Goal: Information Seeking & Learning: Learn about a topic

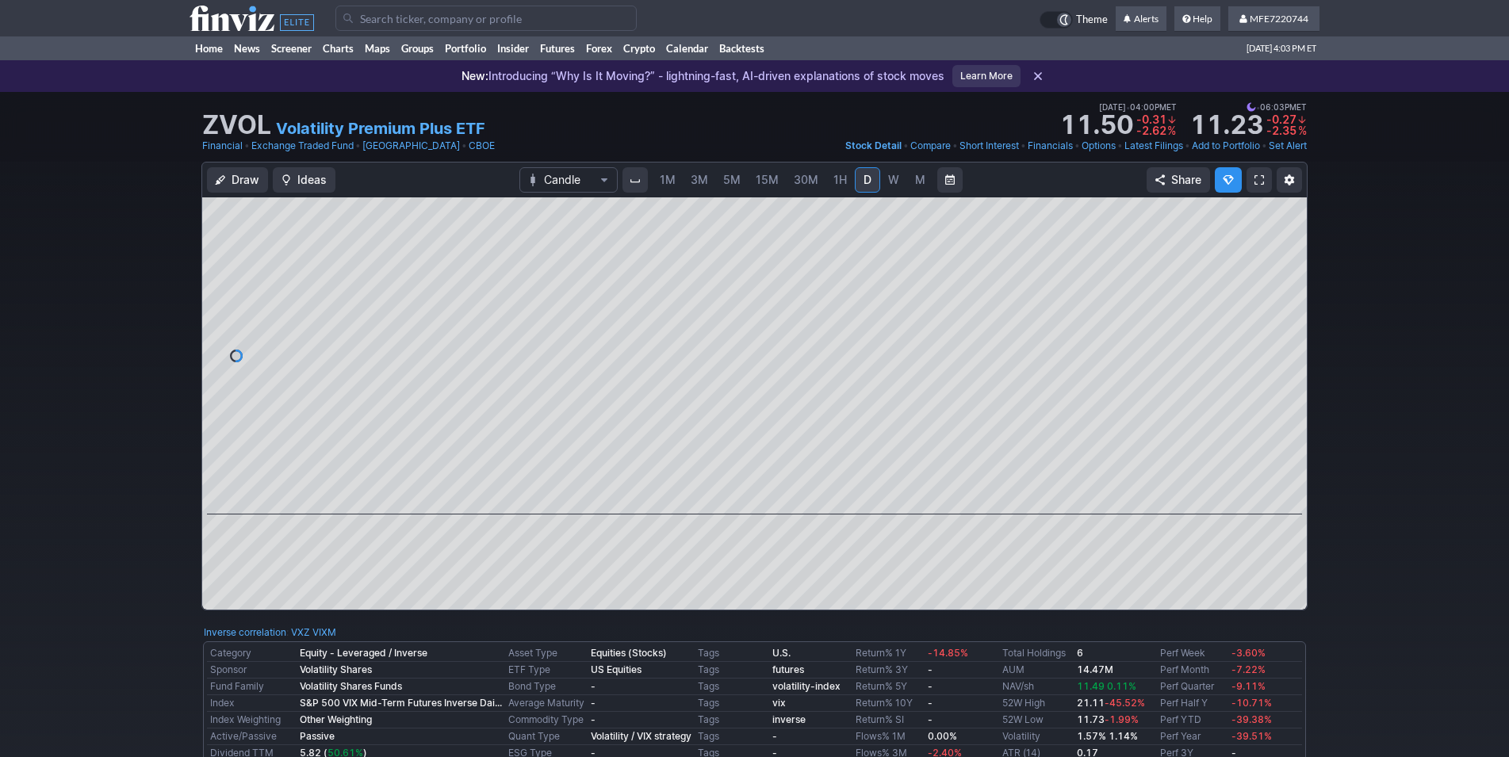
click at [1341, 496] on div "Draw Ideas Candle 1M 3M 5M 15M 30M 1H D W M Share" at bounding box center [754, 393] width 1509 height 462
click at [1338, 492] on div "Draw Ideas Candle 1M 3M 5M 15M 30M 1H D W M Share" at bounding box center [754, 393] width 1509 height 462
